Goal: Navigation & Orientation: Find specific page/section

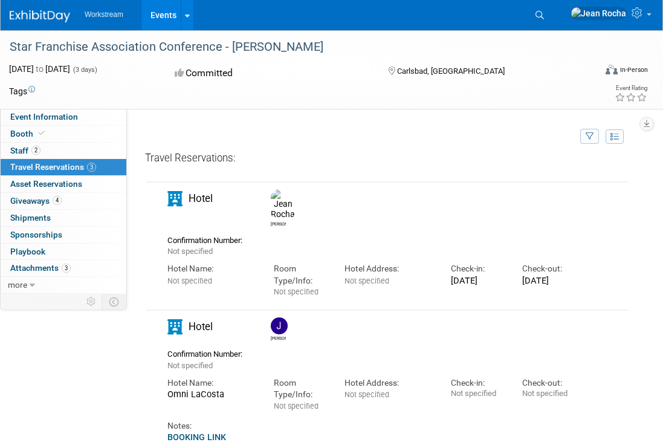
click at [478, 275] on div "[DATE]" at bounding box center [477, 280] width 53 height 11
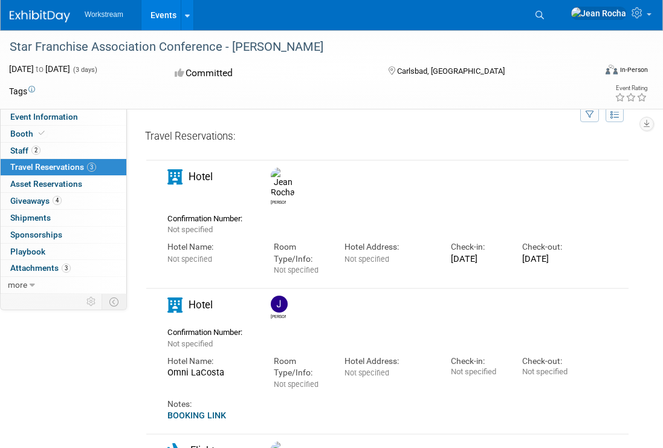
scroll to position [22, 0]
click at [47, 152] on link "2 Staff 2" at bounding box center [64, 151] width 126 height 16
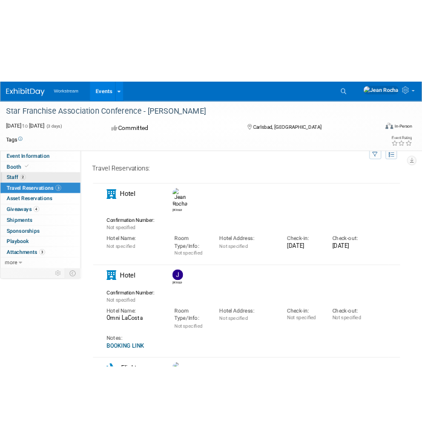
scroll to position [0, 0]
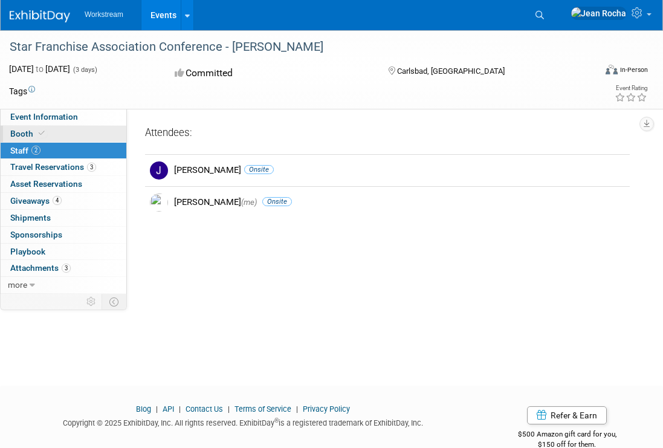
click at [60, 135] on link "Booth" at bounding box center [64, 134] width 126 height 16
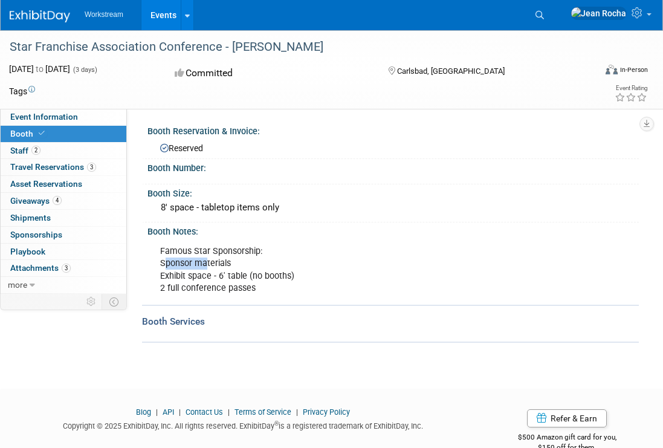
drag, startPoint x: 163, startPoint y: 267, endPoint x: 207, endPoint y: 267, distance: 43.5
click at [207, 267] on div "Famous Star Sponsorship: Sponsor materials Exhibit space - 6' table (no booths)…" at bounding box center [345, 269] width 386 height 60
click at [181, 276] on div "Famous Star Sponsorship: Sponsor materials Exhibit space - 6' table (no booths)…" at bounding box center [345, 269] width 386 height 60
drag, startPoint x: 162, startPoint y: 276, endPoint x: 271, endPoint y: 277, distance: 108.9
click at [271, 277] on div "Famous Star Sponsorship: Sponsor materials Exhibit space - 6' table (no booths)…" at bounding box center [345, 269] width 386 height 60
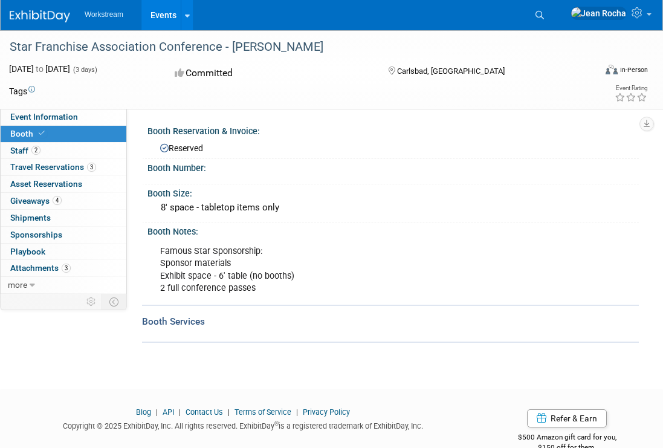
click at [217, 290] on div "Famous Star Sponsorship: Sponsor materials Exhibit space - 6' table (no booths)…" at bounding box center [345, 269] width 386 height 60
click at [57, 153] on link "2 Staff 2" at bounding box center [64, 151] width 126 height 16
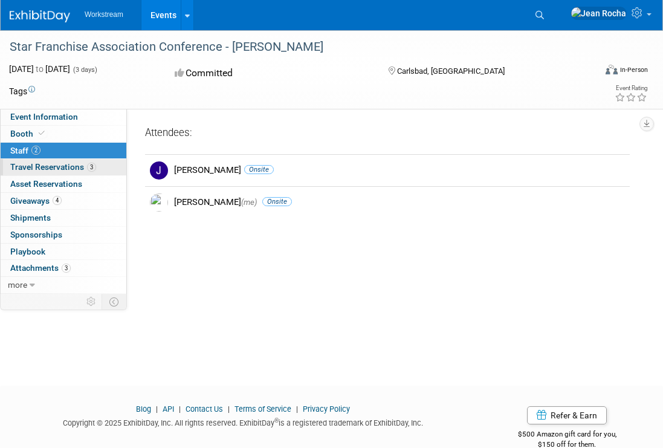
click at [58, 169] on span "Travel Reservations 3" at bounding box center [53, 167] width 86 height 10
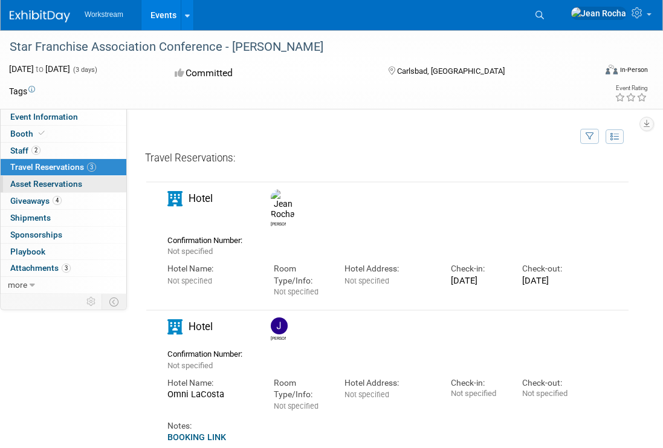
click at [58, 179] on span "Asset Reservations 0" at bounding box center [46, 184] width 72 height 10
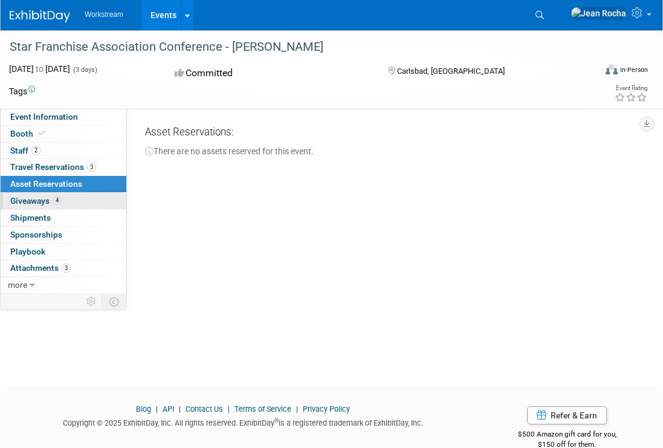
click at [46, 198] on span "Giveaways 4" at bounding box center [35, 201] width 51 height 10
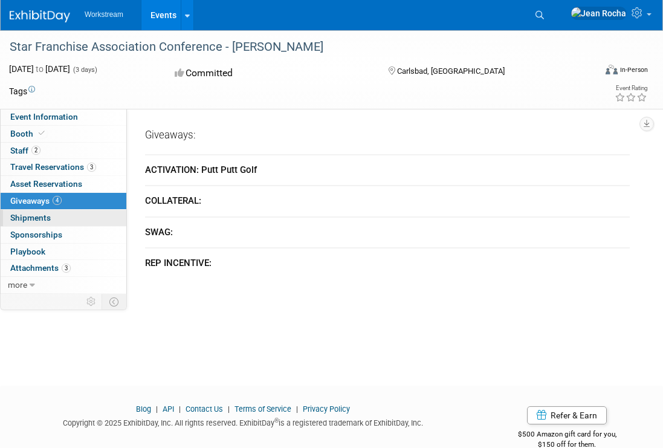
click at [77, 210] on link "0 Shipments 0" at bounding box center [64, 218] width 126 height 16
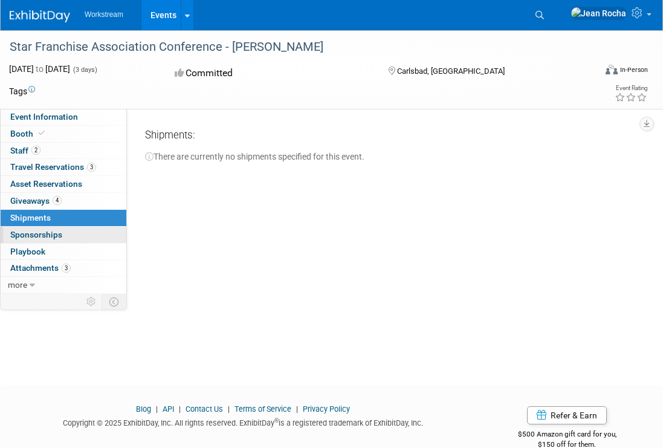
click at [68, 230] on link "0 Sponsorships 0" at bounding box center [64, 235] width 126 height 16
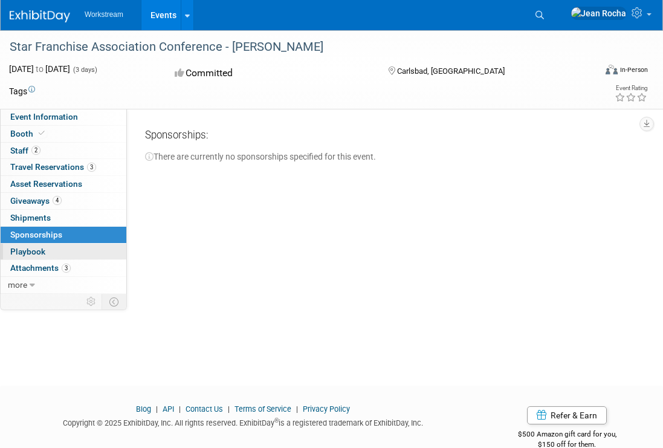
click at [58, 250] on link "0 Playbook 0" at bounding box center [64, 252] width 126 height 16
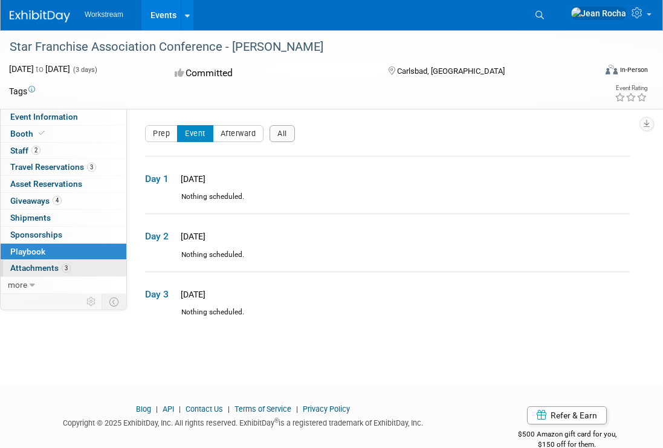
click at [41, 269] on span "Attachments 3" at bounding box center [40, 268] width 60 height 10
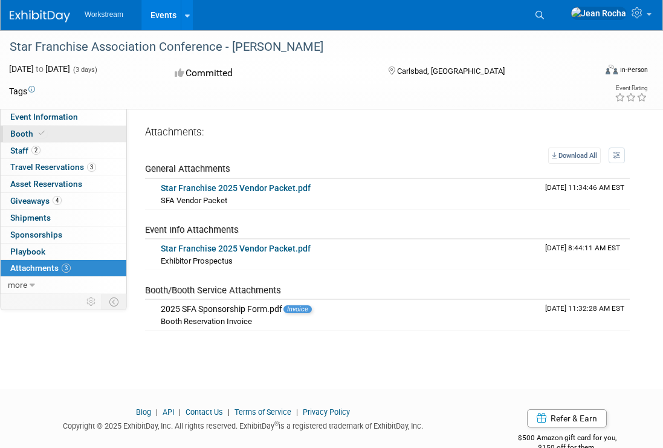
click at [61, 134] on link "Booth" at bounding box center [64, 134] width 126 height 16
